Goal: Task Accomplishment & Management: Manage account settings

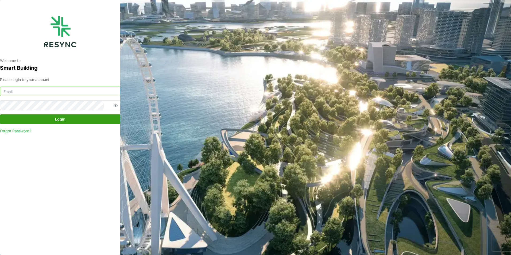
click at [62, 95] on input at bounding box center [60, 92] width 120 height 10
type input "[EMAIL_ADDRESS][DOMAIN_NAME]"
click at [0, 114] on button "Login" at bounding box center [60, 119] width 120 height 10
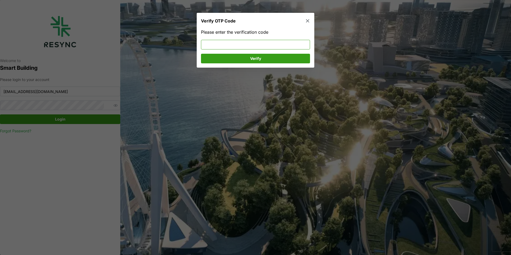
click at [245, 45] on input at bounding box center [255, 45] width 109 height 10
click at [307, 20] on icon "button" at bounding box center [307, 20] width 5 height 5
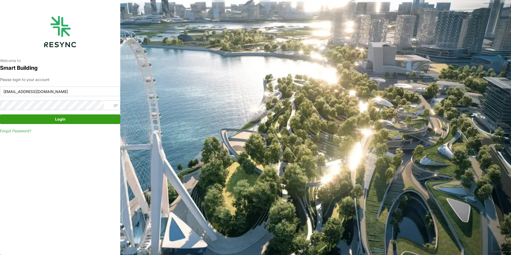
click at [114, 106] on icon "button" at bounding box center [116, 105] width 4 height 4
click at [61, 120] on span "Login" at bounding box center [60, 119] width 10 height 9
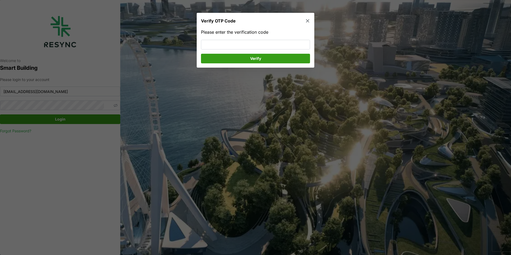
click at [310, 20] on icon "button" at bounding box center [307, 20] width 5 height 5
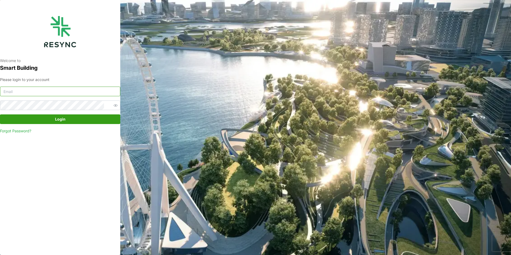
click at [27, 94] on input at bounding box center [60, 92] width 120 height 10
type input "[EMAIL_ADDRESS][DOMAIN_NAME]"
click at [81, 118] on span "Login" at bounding box center [60, 119] width 110 height 9
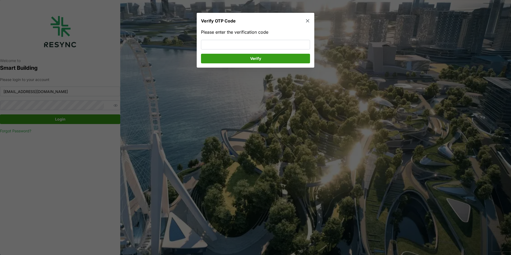
click at [309, 21] on icon "button" at bounding box center [307, 20] width 5 height 5
